Goal: Transaction & Acquisition: Purchase product/service

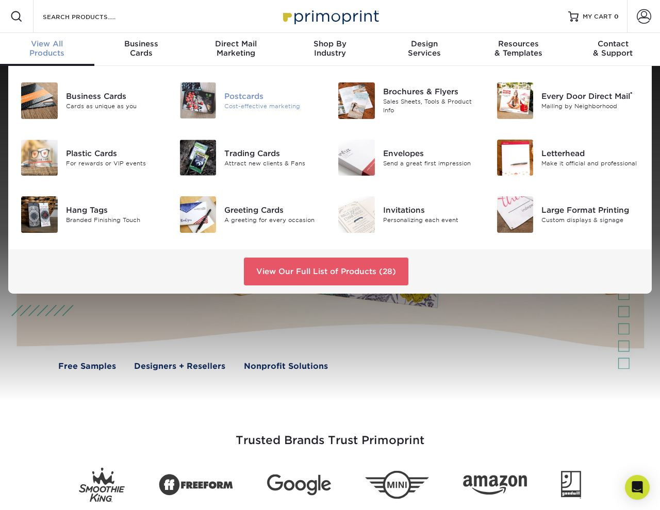
click at [195, 99] on img at bounding box center [198, 100] width 37 height 36
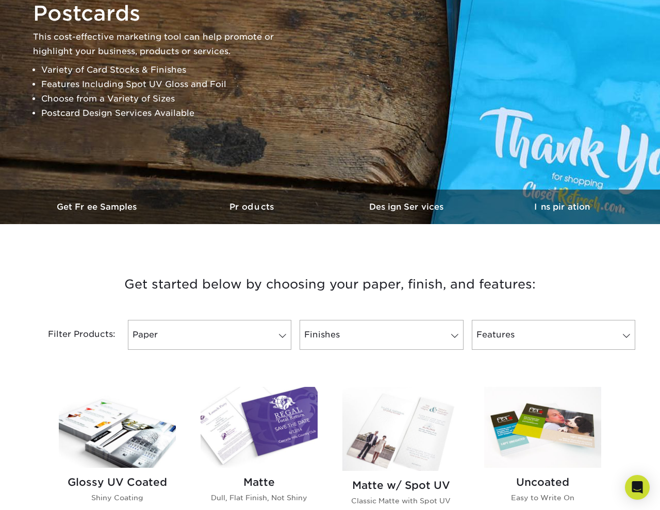
scroll to position [242, 0]
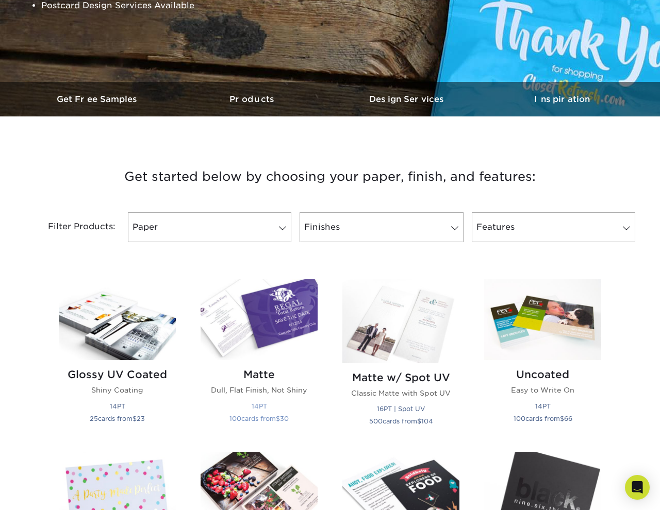
click at [267, 319] on img at bounding box center [259, 319] width 117 height 81
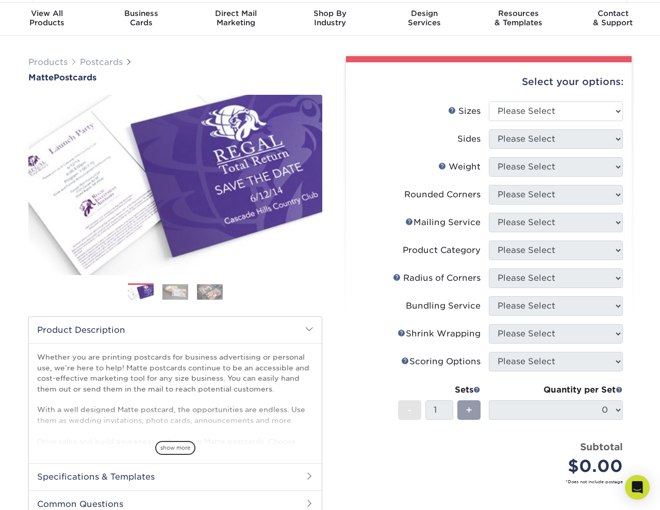
scroll to position [32, 0]
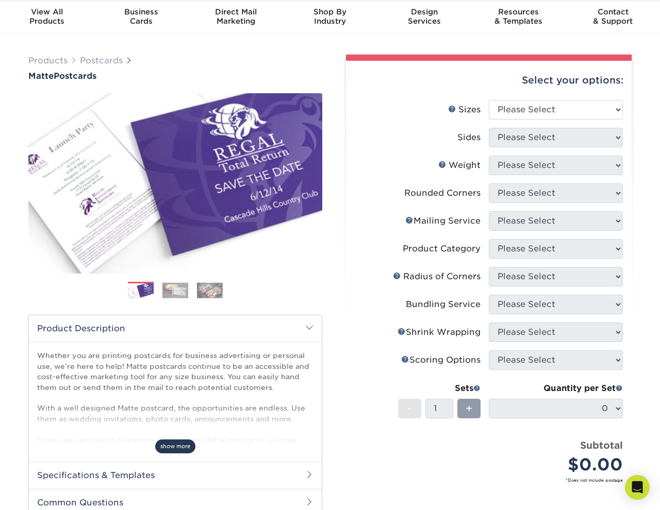
click at [167, 443] on span "show more" at bounding box center [175, 447] width 40 height 14
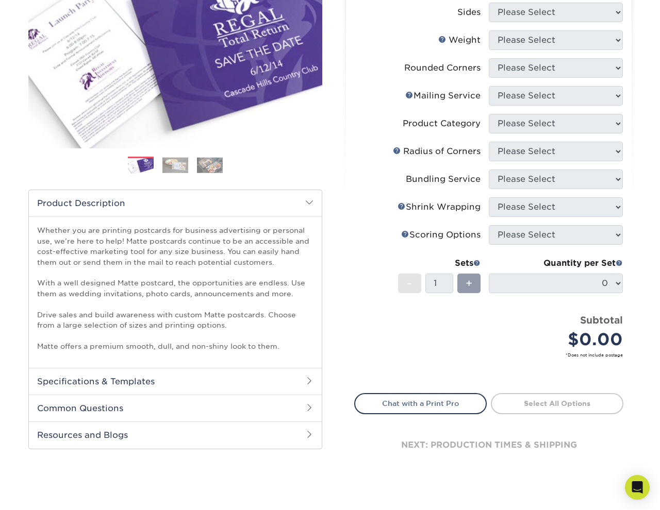
scroll to position [8, 0]
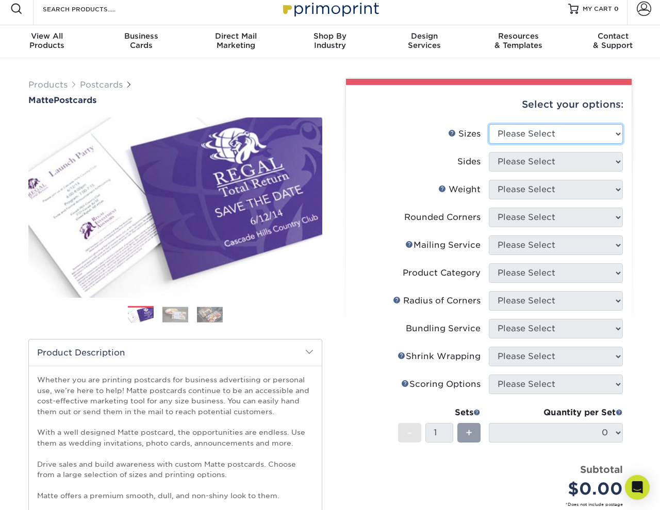
click at [572, 140] on select "Please Select 1.5" x 7" 2" x 4" 2" x 6" 2" x 7" 2" x 8" 2.12" x 5.5" 2.125" x 5…" at bounding box center [556, 134] width 134 height 20
click at [584, 133] on select "Please Select 1.5" x 7" 2" x 4" 2" x 6" 2" x 7" 2" x 8" 2.12" x 5.5" 2.125" x 5…" at bounding box center [556, 134] width 134 height 20
select select "4.00x5.00"
click at [489, 124] on select "Please Select 1.5" x 7" 2" x 4" 2" x 6" 2" x 7" 2" x 8" 2.12" x 5.5" 2.125" x 5…" at bounding box center [556, 134] width 134 height 20
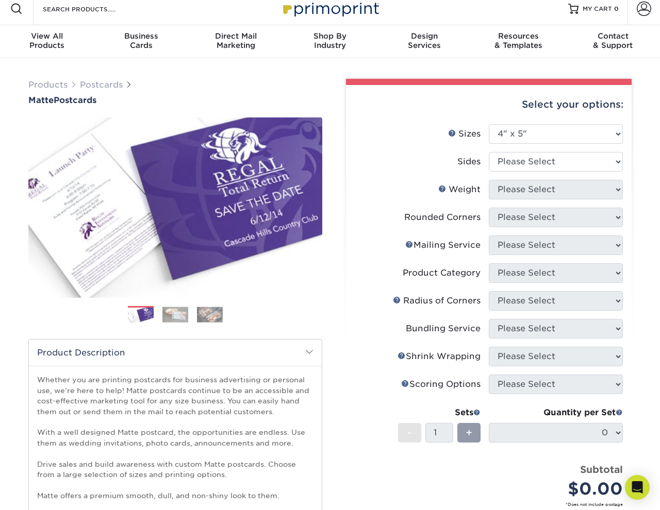
click at [535, 152] on ul "Sizes Help Sizes Please Select 1.5" x 7" 2" x 4" 2" x 6" 2" x 7" 2" x 8" 2.12" …" at bounding box center [488, 323] width 269 height 398
click at [535, 159] on select "Please Select Print Both Sides Print Front Only" at bounding box center [556, 162] width 134 height 20
select select "13abbda7-1d64-4f25-8bb2-c179b224825d"
click at [489, 152] on select "Please Select Print Both Sides Print Front Only" at bounding box center [556, 162] width 134 height 20
click at [539, 193] on select "Please Select 16PT 14PT" at bounding box center [556, 190] width 134 height 20
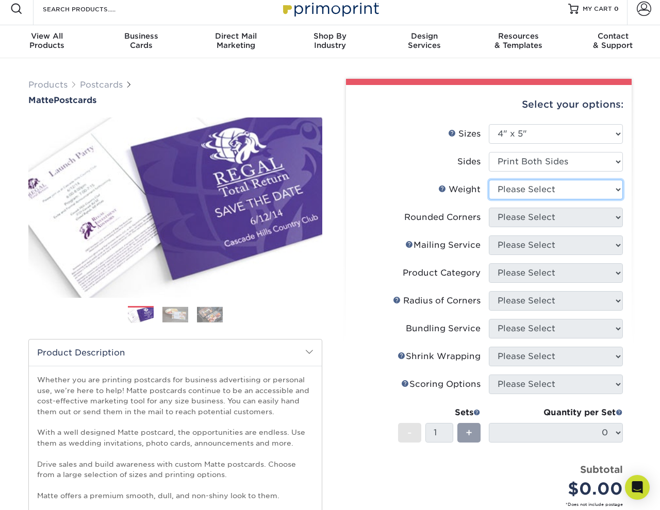
select select "16PT"
click at [489, 180] on select "Please Select 16PT 14PT" at bounding box center [556, 190] width 134 height 20
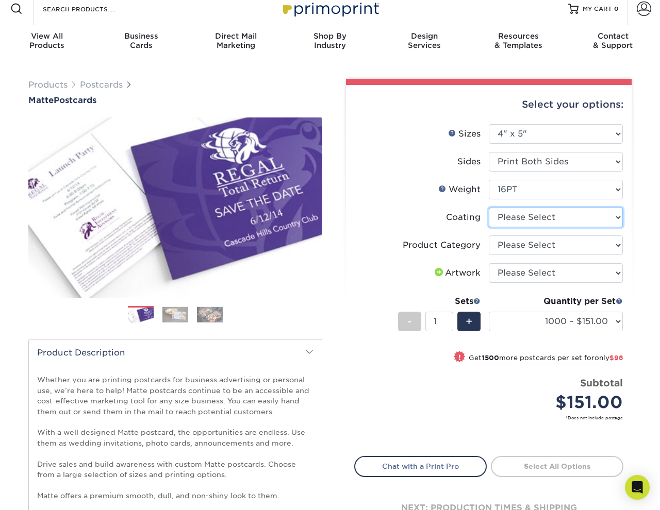
click at [560, 217] on select at bounding box center [556, 218] width 134 height 20
select select "121bb7b5-3b4d-429f-bd8d-bbf80e953313"
click at [489, 208] on select at bounding box center [556, 218] width 134 height 20
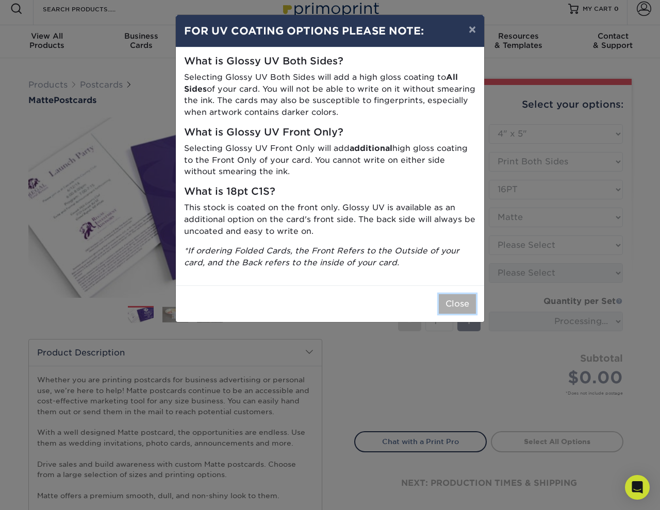
click at [454, 305] on button "Close" at bounding box center [457, 304] width 37 height 20
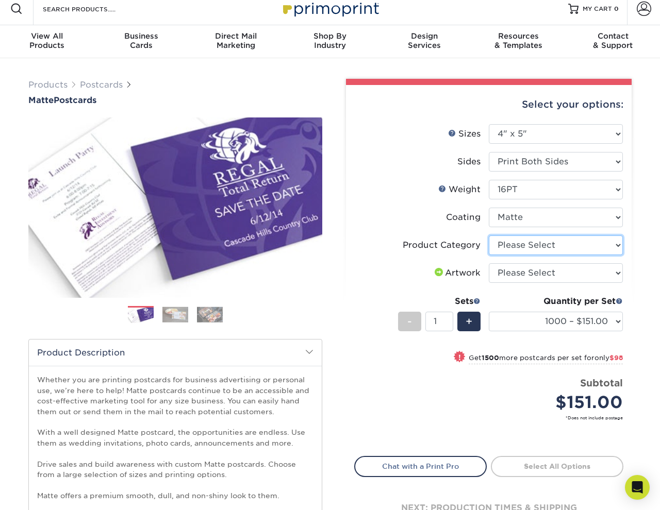
click at [520, 246] on select "Please Select Postcards" at bounding box center [556, 246] width 134 height 20
select select "9b7272e0-d6c8-4c3c-8e97-d3a1bcdab858"
click at [489, 236] on select "Please Select Postcards" at bounding box center [556, 246] width 134 height 20
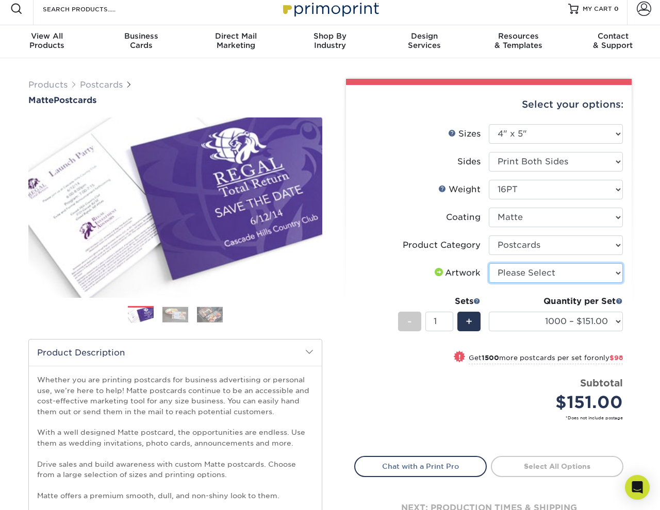
click at [535, 276] on select "Please Select I will upload files I need a design - $150" at bounding box center [556, 273] width 134 height 20
select select "upload"
click at [489, 263] on select "Please Select I will upload files I need a design - $150" at bounding box center [556, 273] width 134 height 20
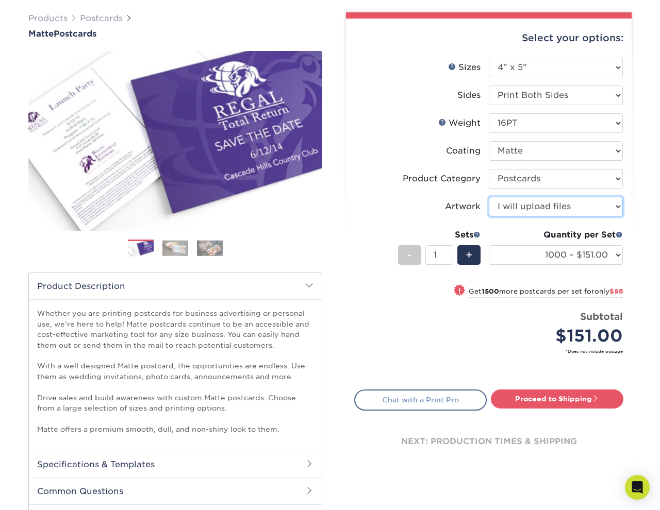
scroll to position [71, 0]
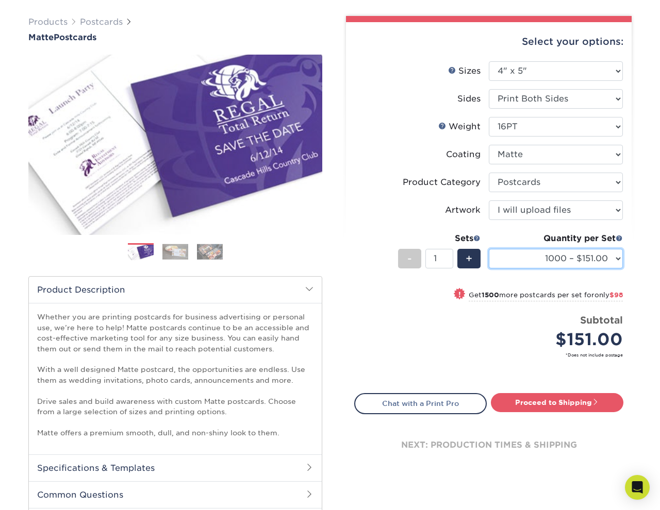
click at [586, 259] on select "1000 – $151.00 2500 – $249.00 5000 – $387.00 10000 – $739.00 15000 – $1090.00 2…" at bounding box center [556, 259] width 134 height 20
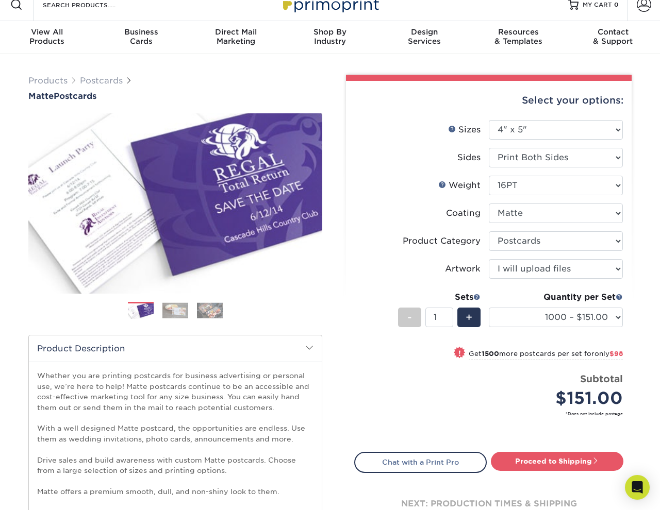
scroll to position [0, 0]
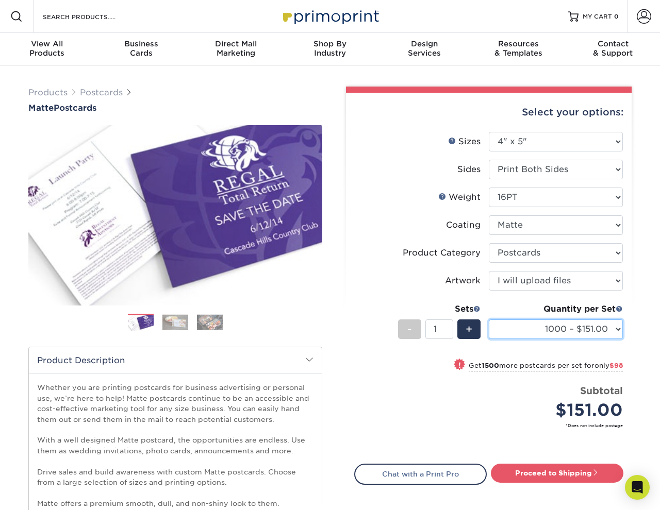
click at [544, 337] on select "1000 – $151.00 2500 – $249.00 5000 – $387.00 10000 – $739.00 15000 – $1090.00 2…" at bounding box center [556, 330] width 134 height 20
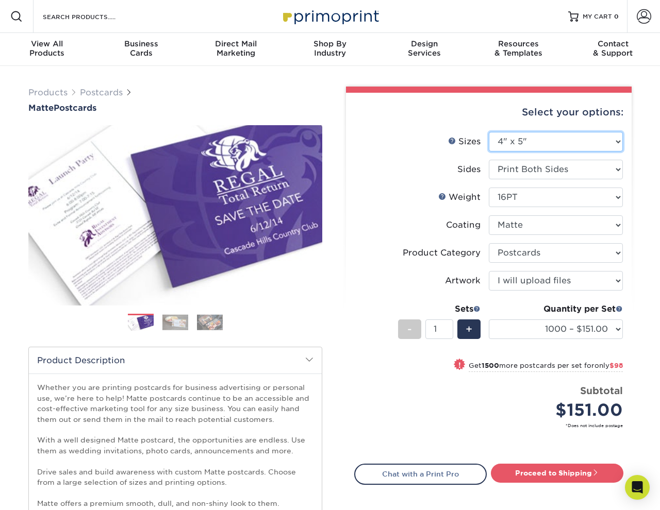
click at [565, 143] on select "Please Select 1.5" x 7" 2" x 4" 2" x 6" 2" x 7" 2" x 8" 2.12" x 5.5" 2.125" x 5…" at bounding box center [556, 142] width 134 height 20
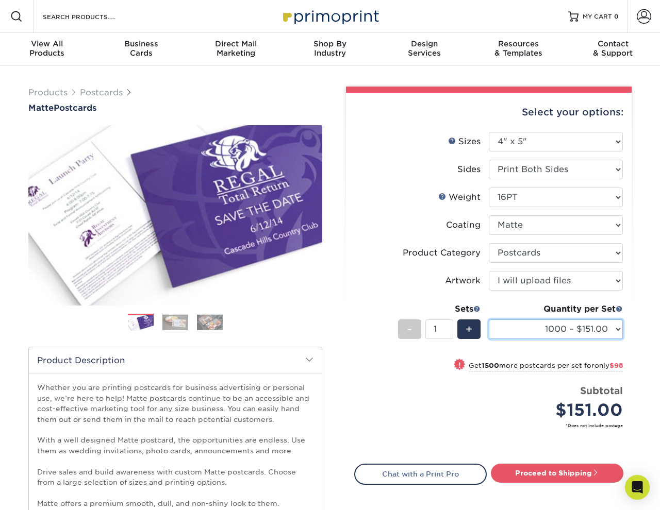
click at [544, 330] on select "1000 – $151.00 2500 – $249.00 5000 – $387.00 10000 – $739.00 15000 – $1090.00 2…" at bounding box center [556, 330] width 134 height 20
click at [489, 320] on select "1000 – $151.00 2500 – $249.00 5000 – $387.00 10000 – $739.00 15000 – $1090.00 2…" at bounding box center [556, 330] width 134 height 20
click at [568, 198] on select "Please Select 16PT 14PT" at bounding box center [556, 198] width 134 height 20
select select "14PT"
click at [489, 188] on select "Please Select 16PT 14PT" at bounding box center [556, 198] width 134 height 20
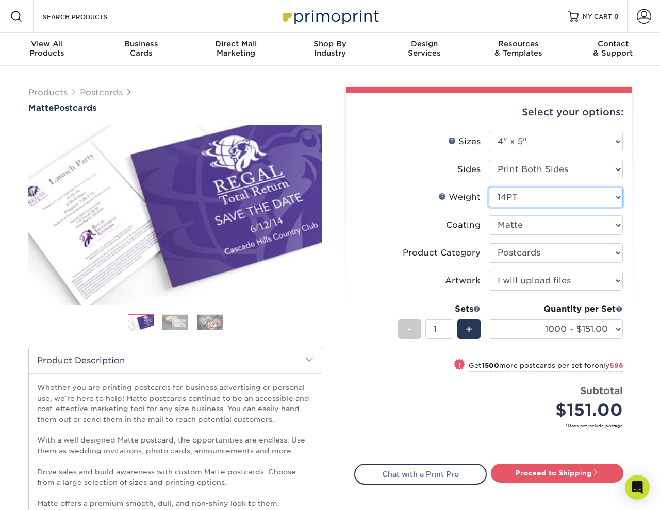
select select "-1"
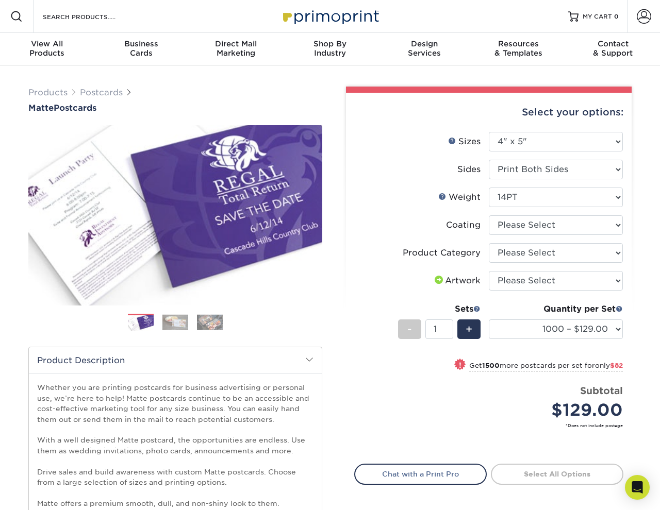
click at [388, 211] on li "Weight Help Weight Please Select 16PT 14PT" at bounding box center [489, 202] width 268 height 28
